Goal: Navigation & Orientation: Find specific page/section

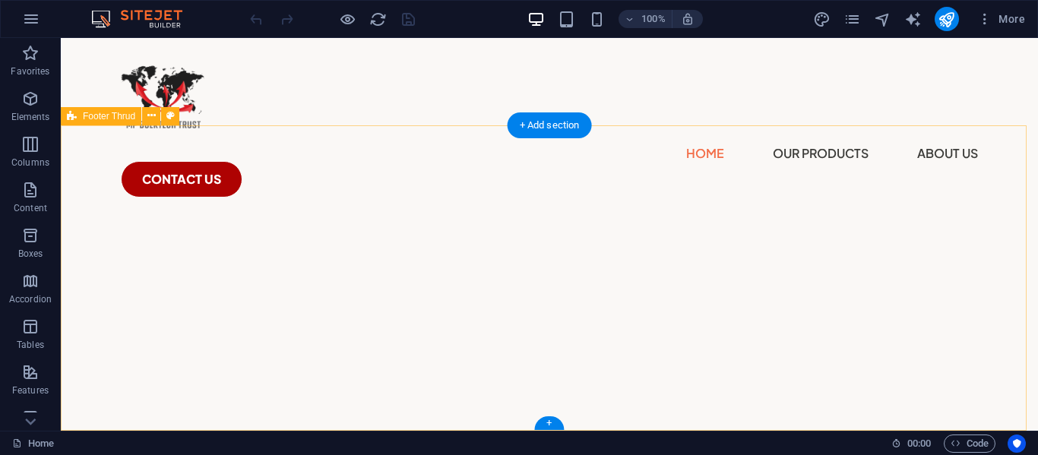
scroll to position [3363, 0]
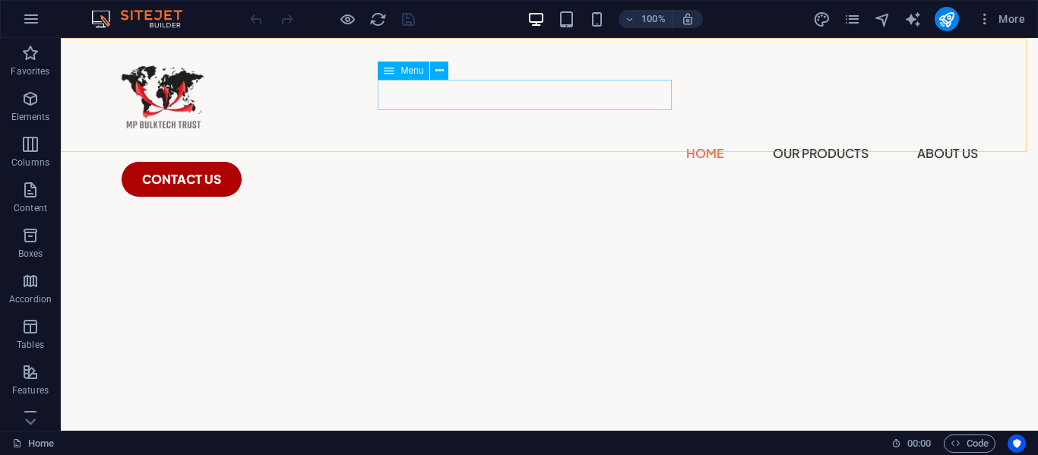
click at [511, 137] on nav "Home Our Products Thermal Liners Pallet Covers / Pallet Jackets Air Cargo PMC &…" at bounding box center [549, 152] width 857 height 30
click at [394, 74] on icon at bounding box center [389, 71] width 11 height 18
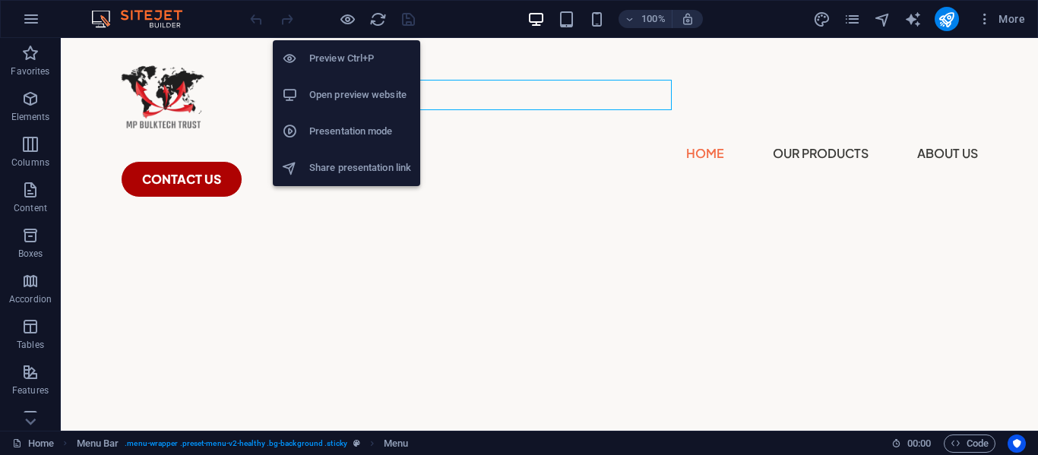
click at [340, 60] on h6 "Preview Ctrl+P" at bounding box center [360, 58] width 102 height 18
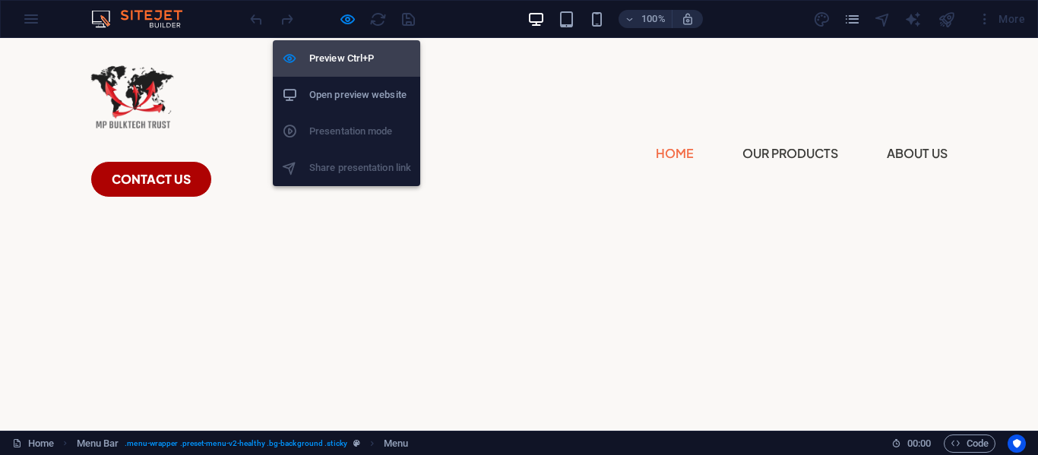
scroll to position [2383, 0]
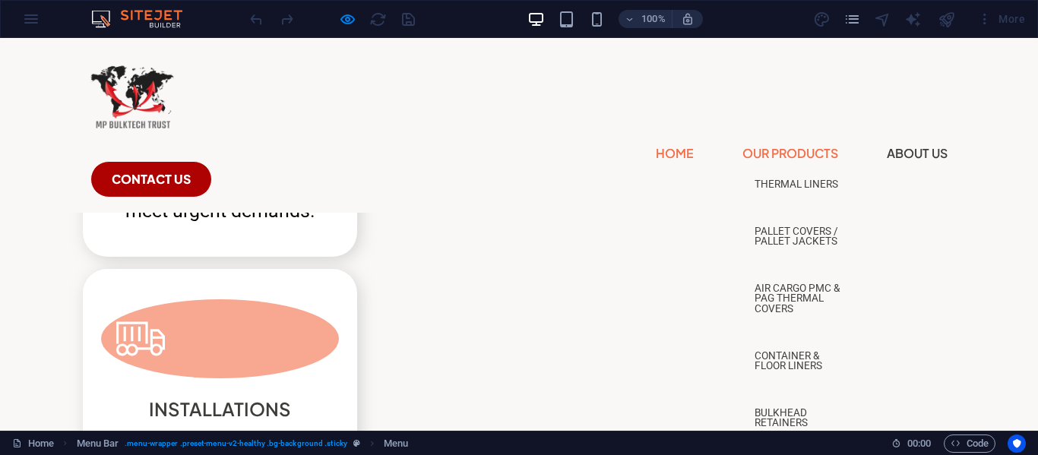
click at [742, 141] on link "Our Products" at bounding box center [790, 153] width 96 height 24
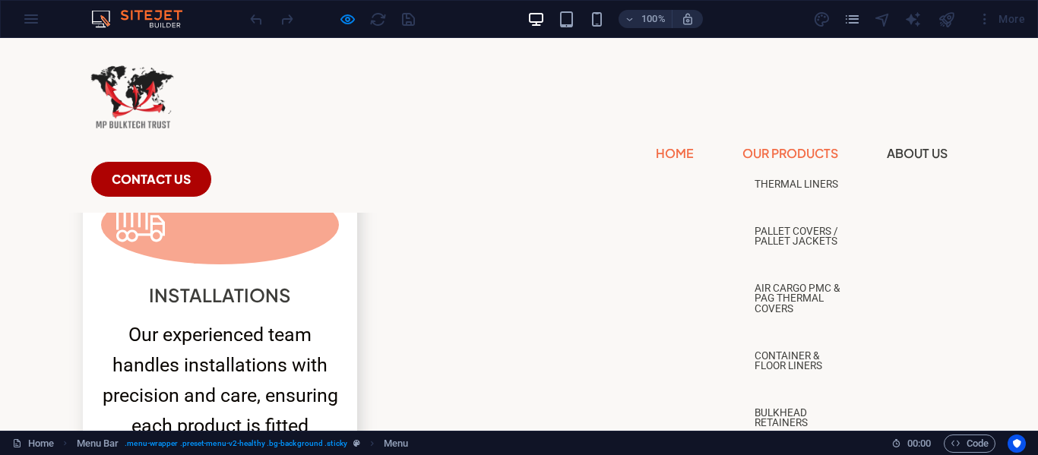
scroll to position [0, 0]
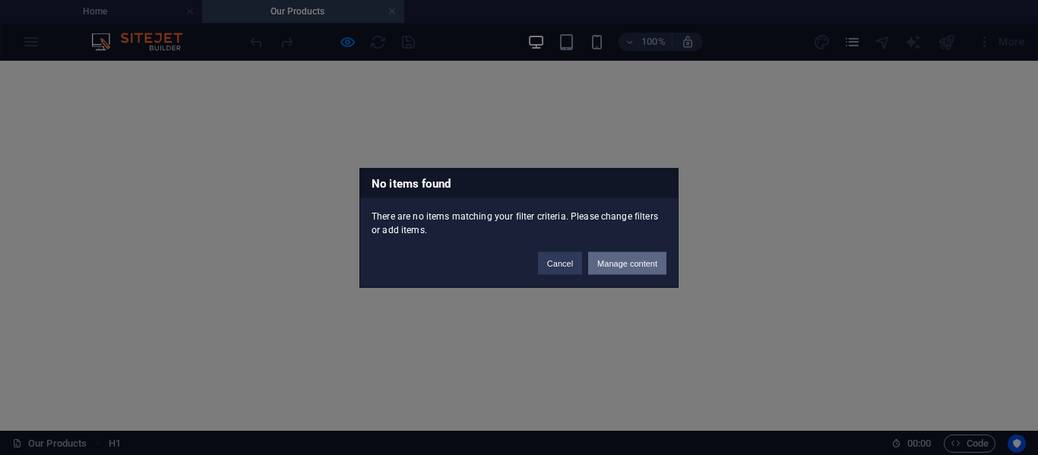
click at [622, 261] on button "Manage content" at bounding box center [627, 262] width 78 height 23
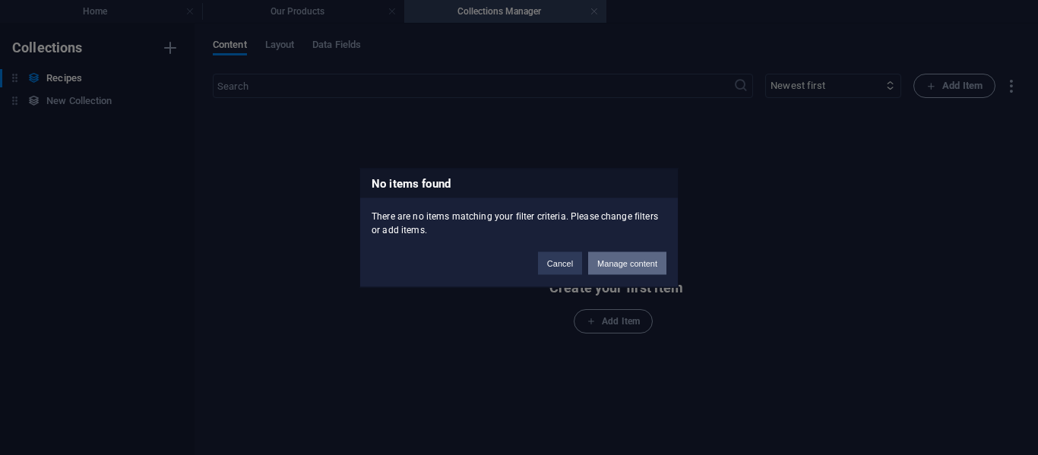
click at [638, 266] on button "Manage content" at bounding box center [627, 262] width 78 height 23
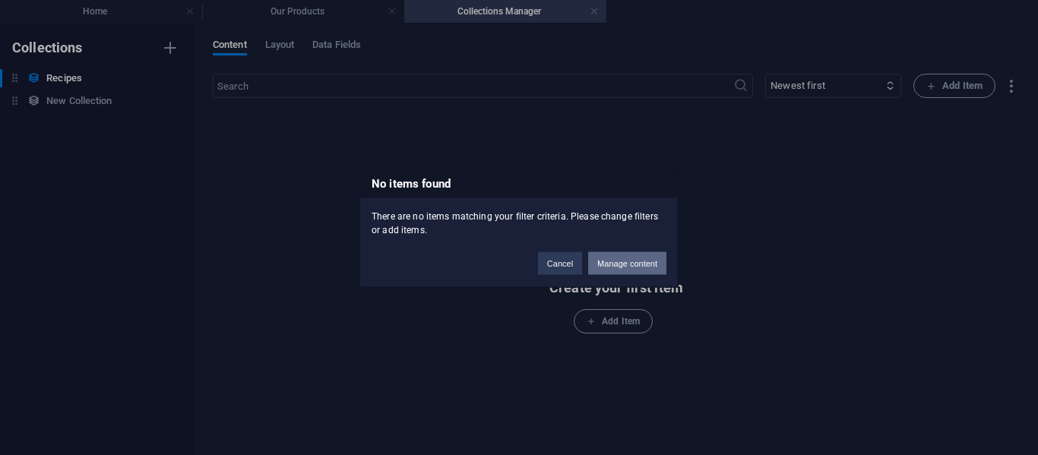
click at [623, 264] on button "Manage content" at bounding box center [627, 262] width 78 height 23
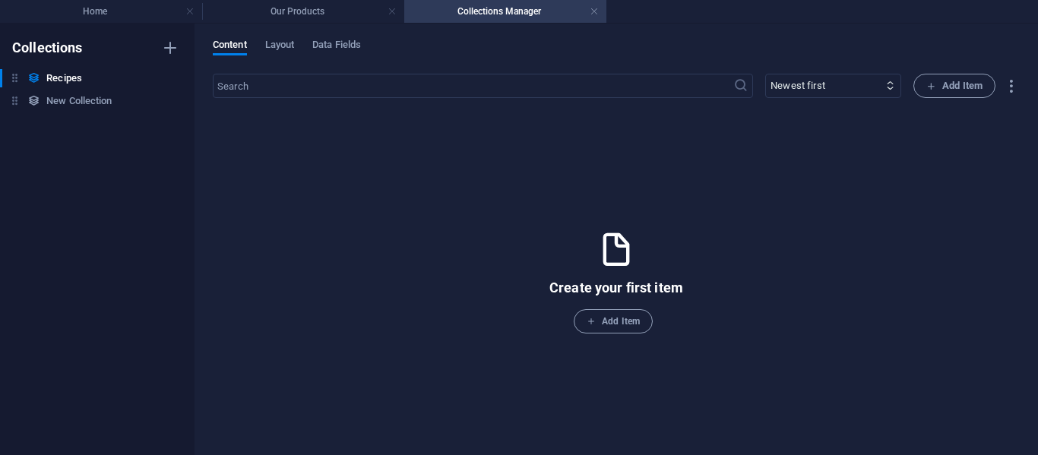
click at [299, 40] on div "Content Layout Data Fields" at bounding box center [616, 53] width 807 height 29
click at [289, 46] on span "Layout" at bounding box center [280, 46] width 30 height 21
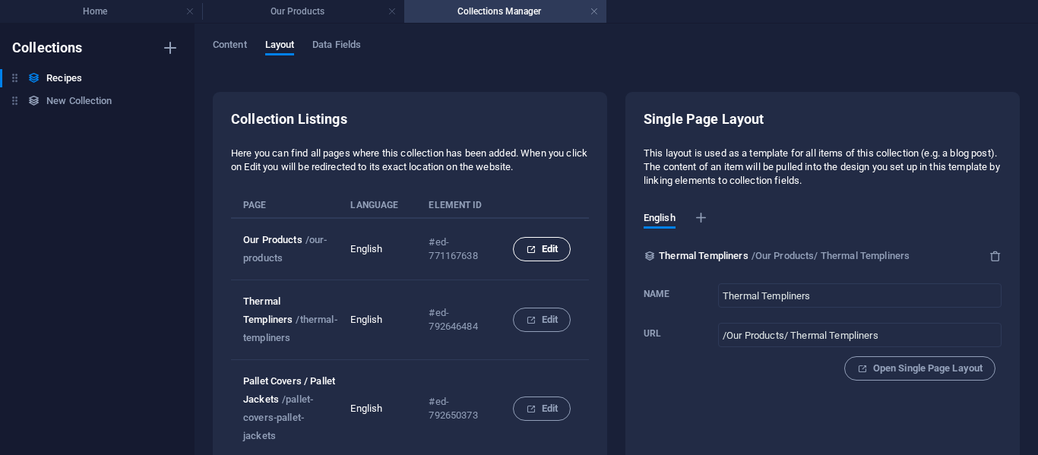
click at [527, 245] on icon "collection list" at bounding box center [531, 250] width 10 height 10
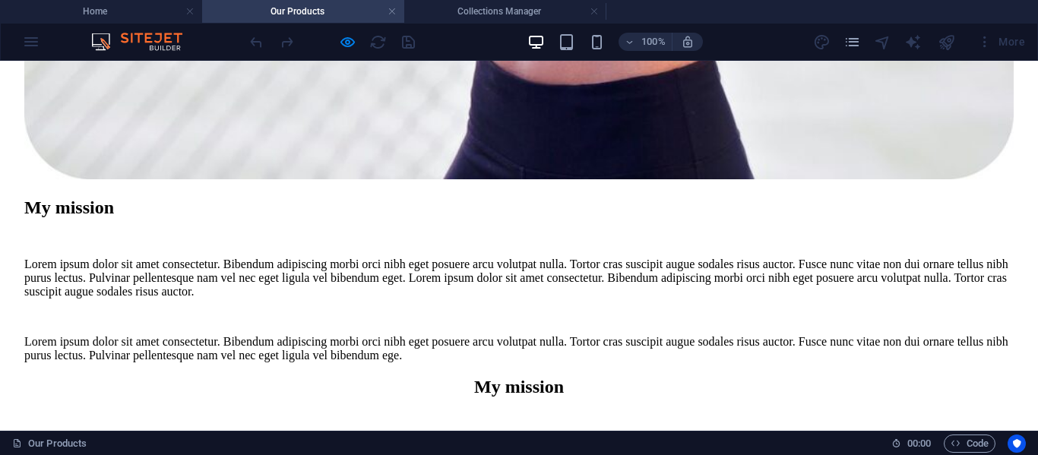
scroll to position [2494, 0]
